Goal: Complete application form

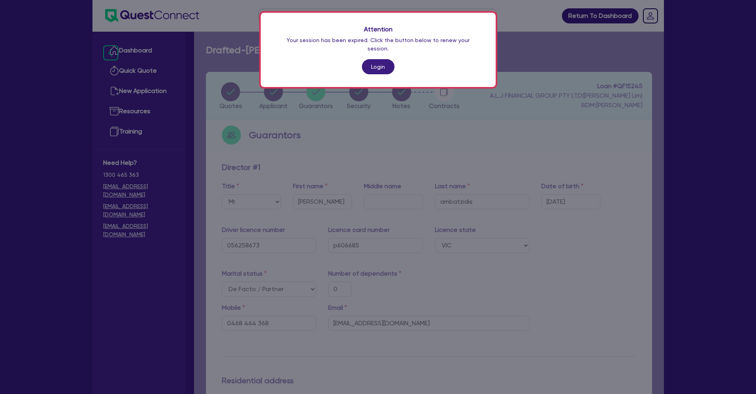
select select "MR"
select select "VIC"
select select "DE_FACTO"
select select "TRUCK"
select select "VEHICLE"
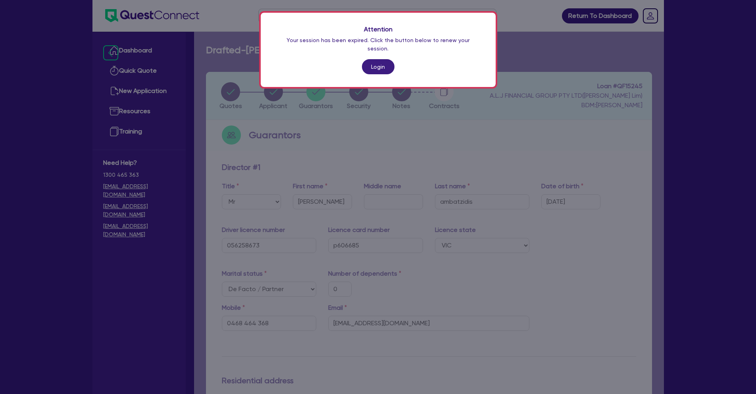
select select "VEHICLE"
select select "PROPERTY"
select select "CASH"
click at [374, 59] on link "Login" at bounding box center [378, 66] width 33 height 15
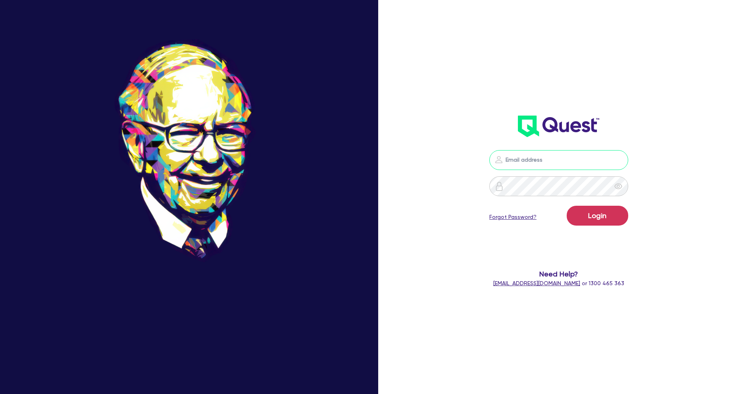
type input "sam.millard@quest.finance"
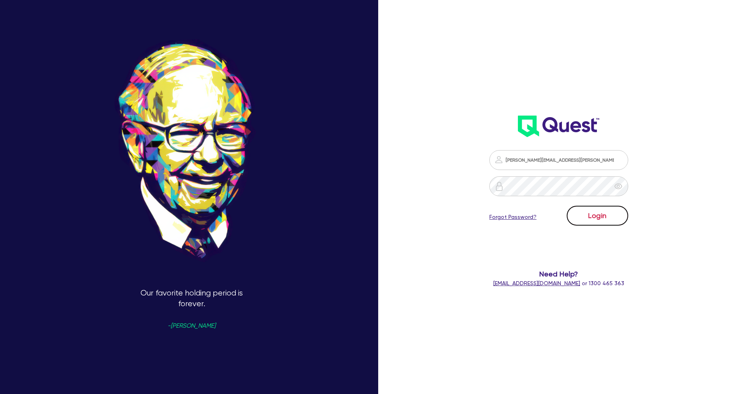
click at [588, 215] on button "Login" at bounding box center [597, 216] width 61 height 20
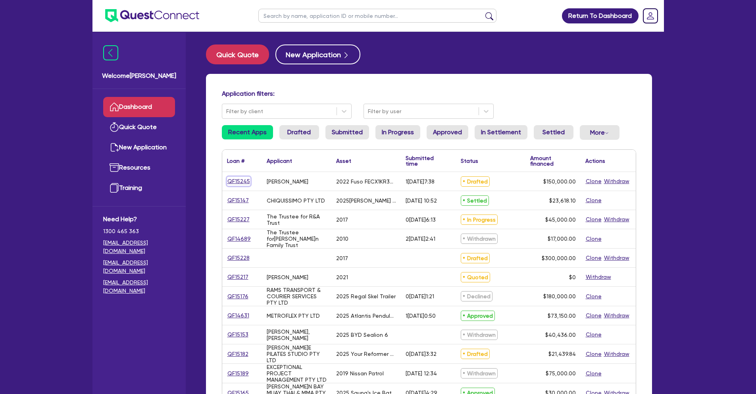
click at [235, 179] on link "QF15245" at bounding box center [238, 181] width 23 height 9
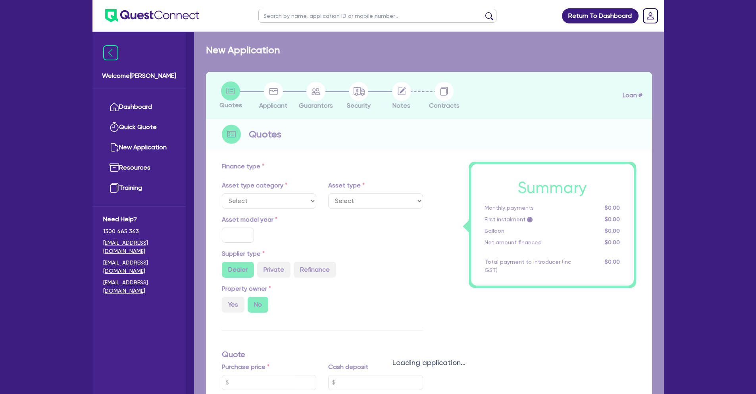
select select "CARS_AND_LIGHT_TRUCKS"
type input "2022"
radio input "false"
radio input "true"
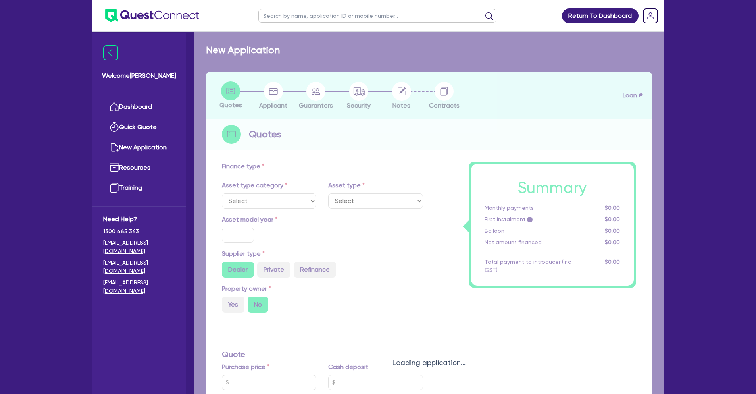
type input "150,000"
type input "10"
type input "15,000"
type input "17"
type input "2,000"
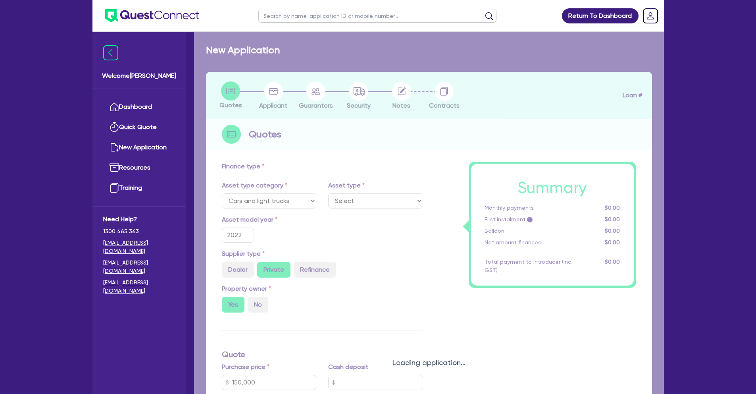
select select "LIGHT_TRUCKS"
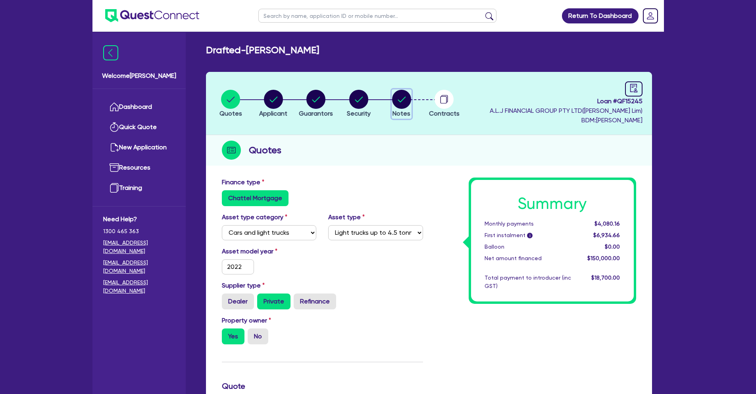
click at [399, 105] on circle "button" at bounding box center [401, 99] width 19 height 19
select select "Quest Finance - Own Book"
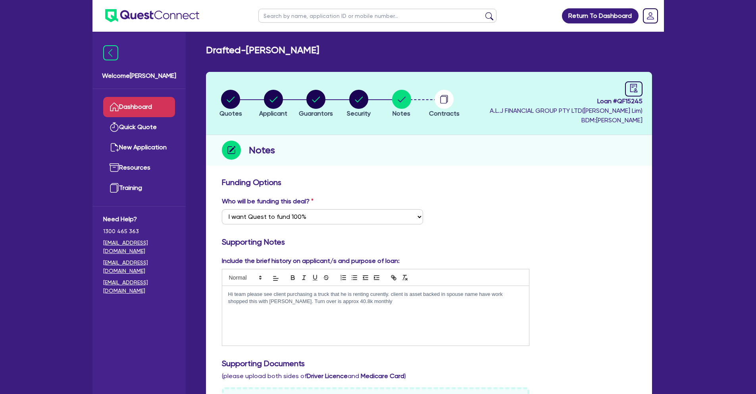
click at [140, 111] on link "Dashboard" at bounding box center [139, 107] width 72 height 20
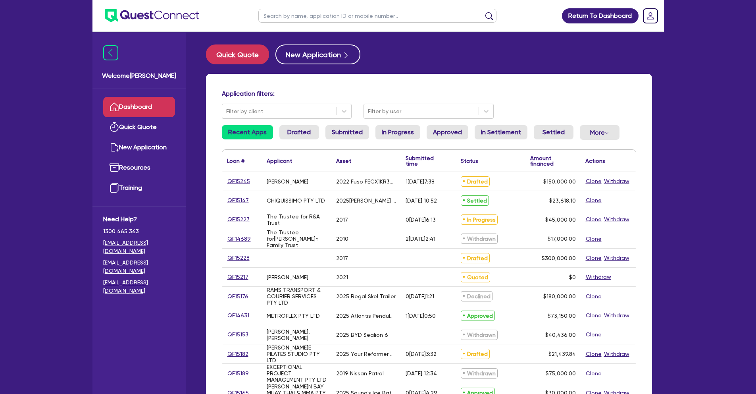
click at [125, 106] on link "Dashboard" at bounding box center [139, 107] width 72 height 20
click at [598, 136] on button "More Withdrawn Declined" at bounding box center [600, 132] width 40 height 15
click at [599, 158] on link "Declined" at bounding box center [587, 164] width 60 height 14
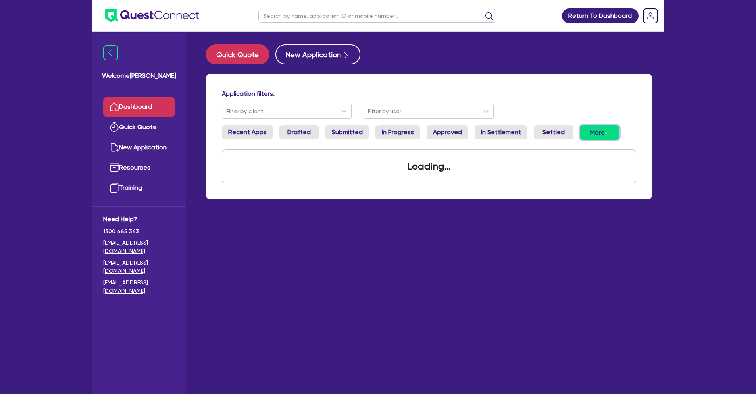
click at [596, 134] on button "More Withdrawn Declined" at bounding box center [600, 132] width 40 height 15
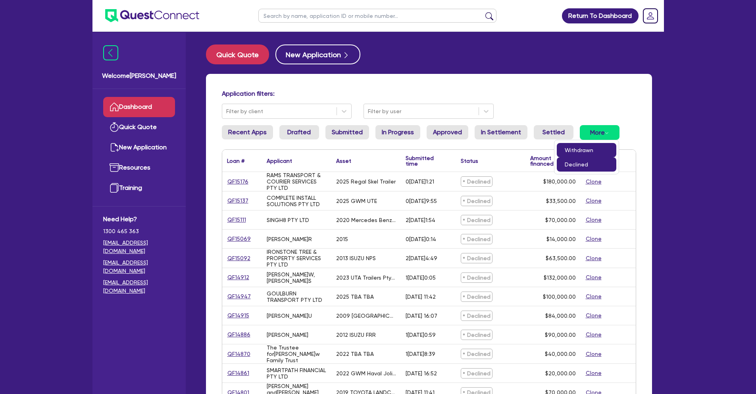
click at [597, 146] on link "Withdrawn" at bounding box center [587, 150] width 60 height 14
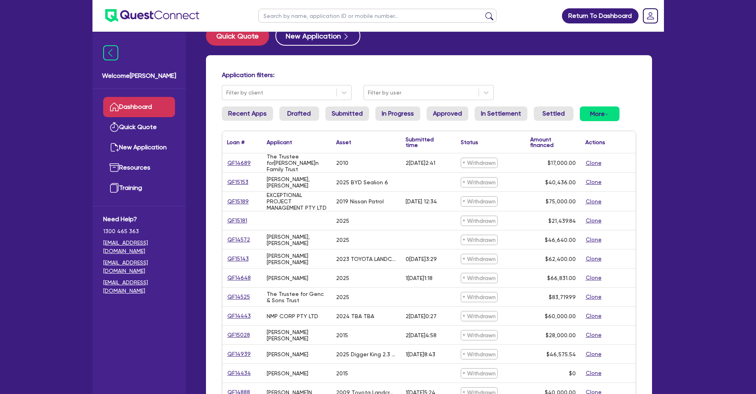
scroll to position [26, 0]
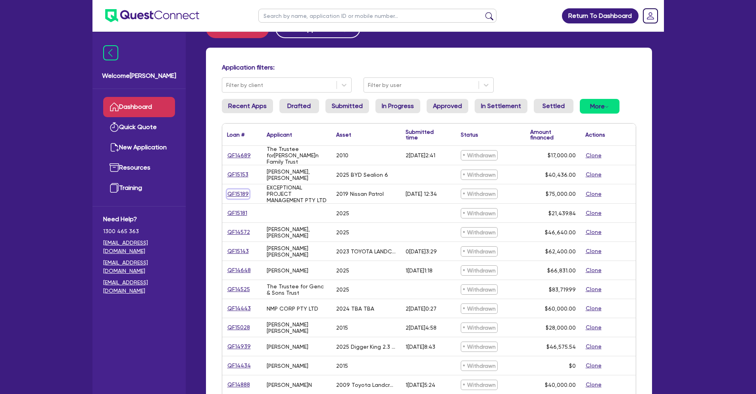
click at [241, 191] on link "QF15189" at bounding box center [238, 193] width 22 height 9
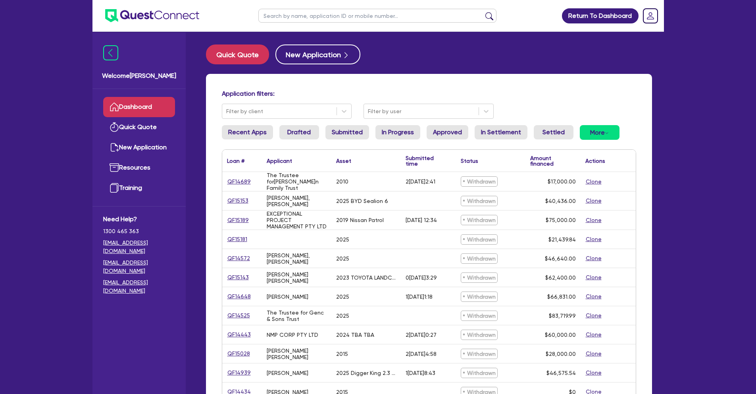
select select "CARS_AND_LIGHT_TRUCKS"
select select "PASSENGER_VEHICLES"
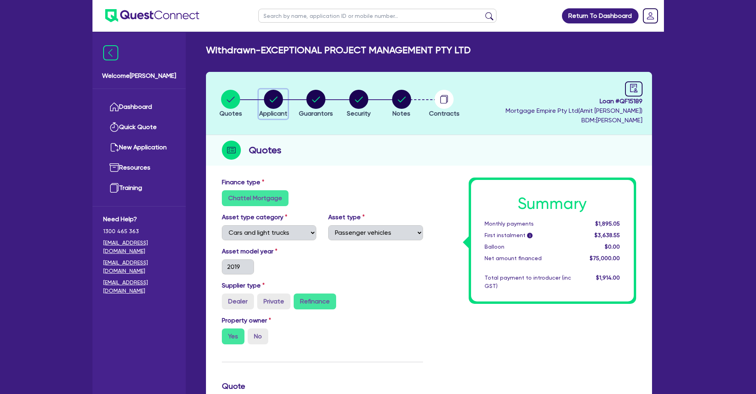
click at [270, 100] on icon "button" at bounding box center [273, 99] width 19 height 19
select select "COMPANY"
select select "PROFESSIONAL"
select select "COMPUTER_SYSTEM_DESIGNERS"
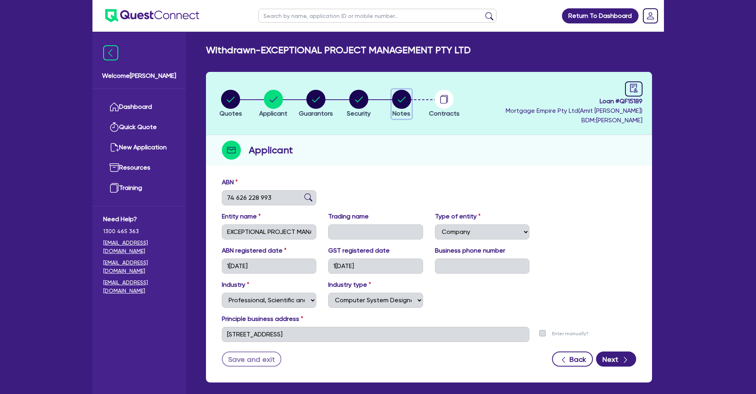
click at [395, 99] on circle "button" at bounding box center [401, 99] width 19 height 19
select select "Quest Finance - Own Book"
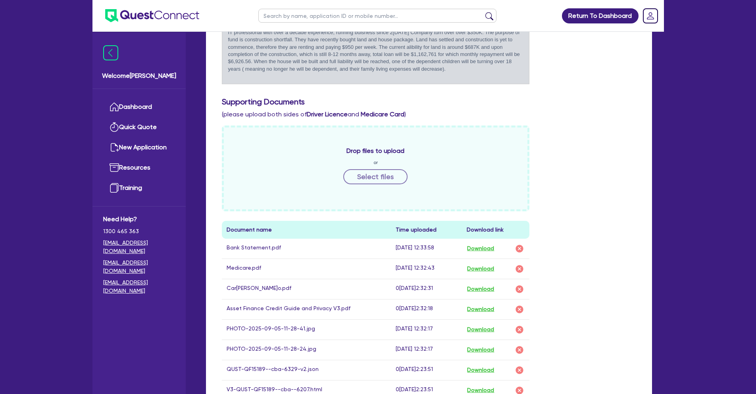
scroll to position [324, 0]
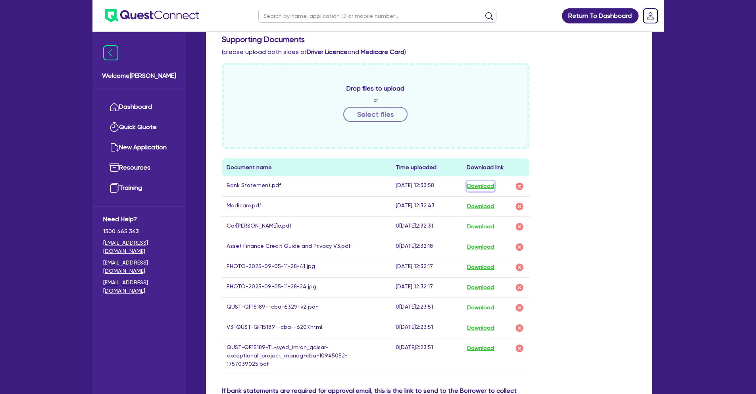
click at [480, 184] on button "Download" at bounding box center [481, 186] width 28 height 10
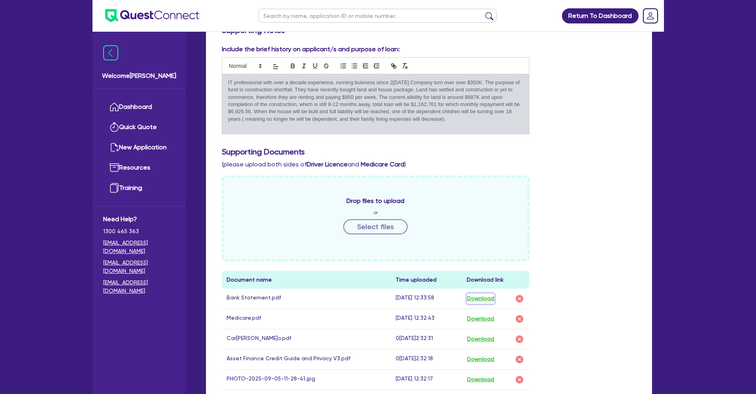
scroll to position [0, 0]
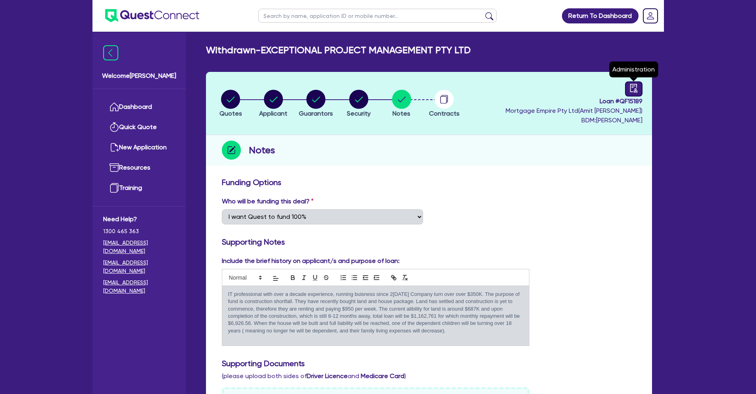
click at [633, 91] on icon "audit" at bounding box center [633, 88] width 9 height 9
select select "WITHDRAWN_BY_LENDER"
select select "Quest Finance - Own Book"
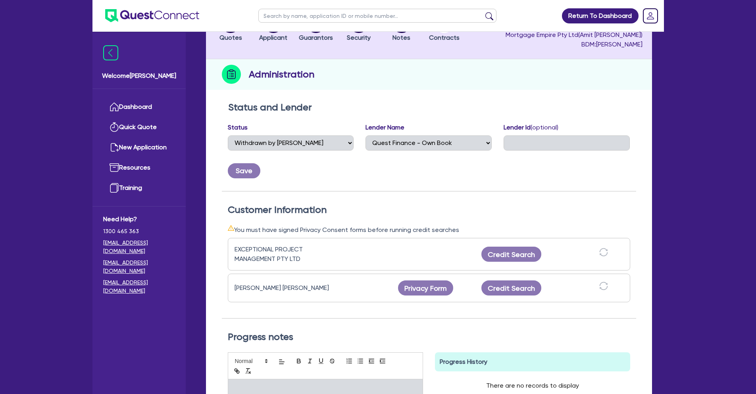
scroll to position [76, 0]
click at [160, 104] on link "Dashboard" at bounding box center [139, 107] width 72 height 20
